Goal: Information Seeking & Learning: Understand process/instructions

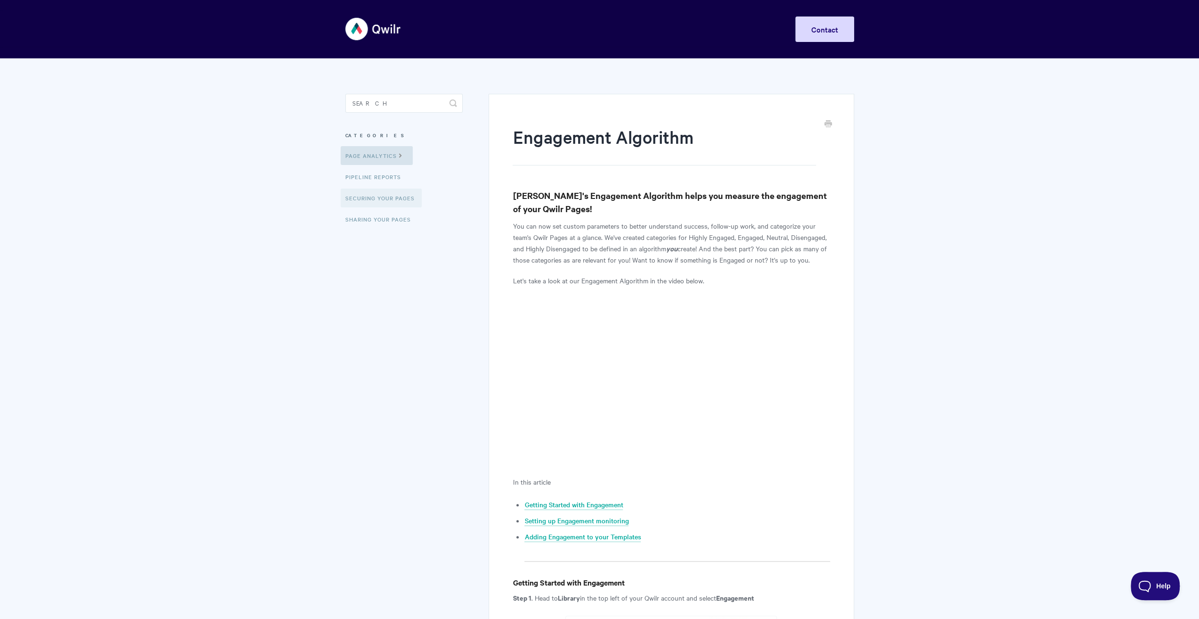
click at [399, 200] on link "Securing Your Pages" at bounding box center [381, 198] width 81 height 19
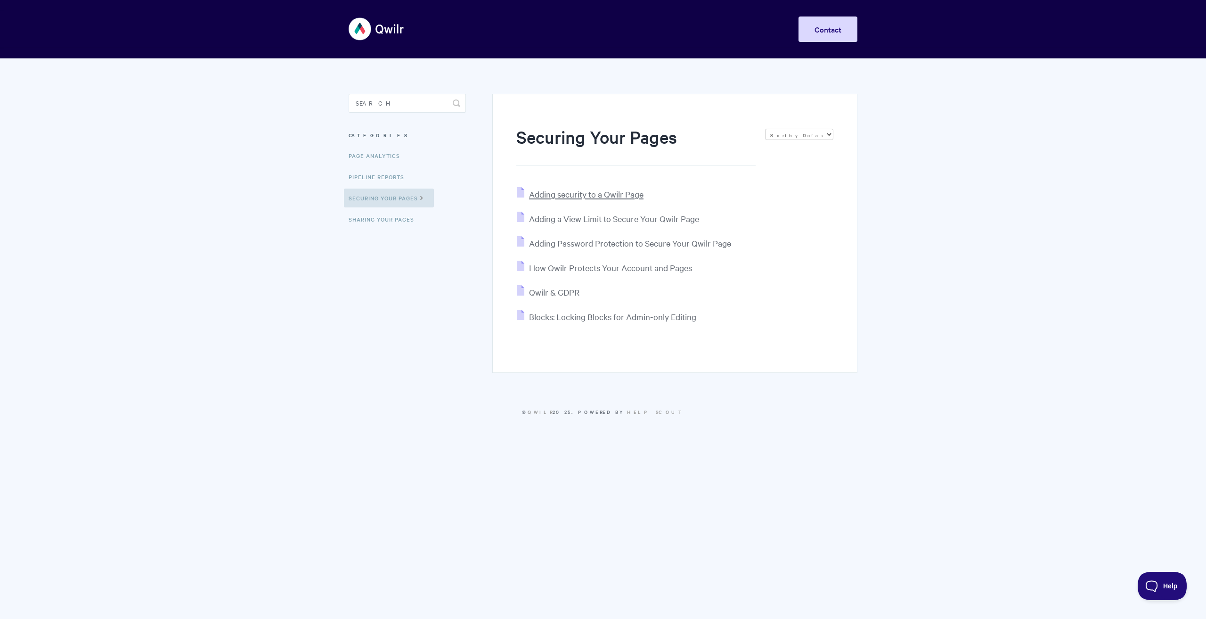
click at [587, 195] on span "Adding security to a Qwilr Page" at bounding box center [586, 194] width 115 height 11
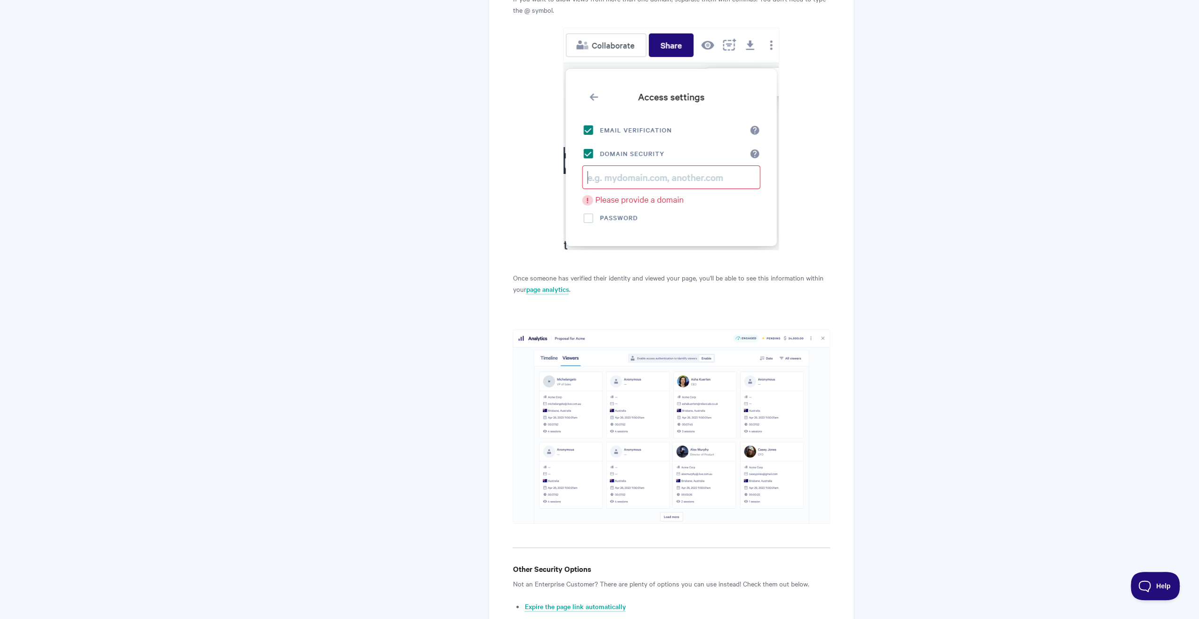
scroll to position [2945, 0]
